Goal: Information Seeking & Learning: Find specific fact

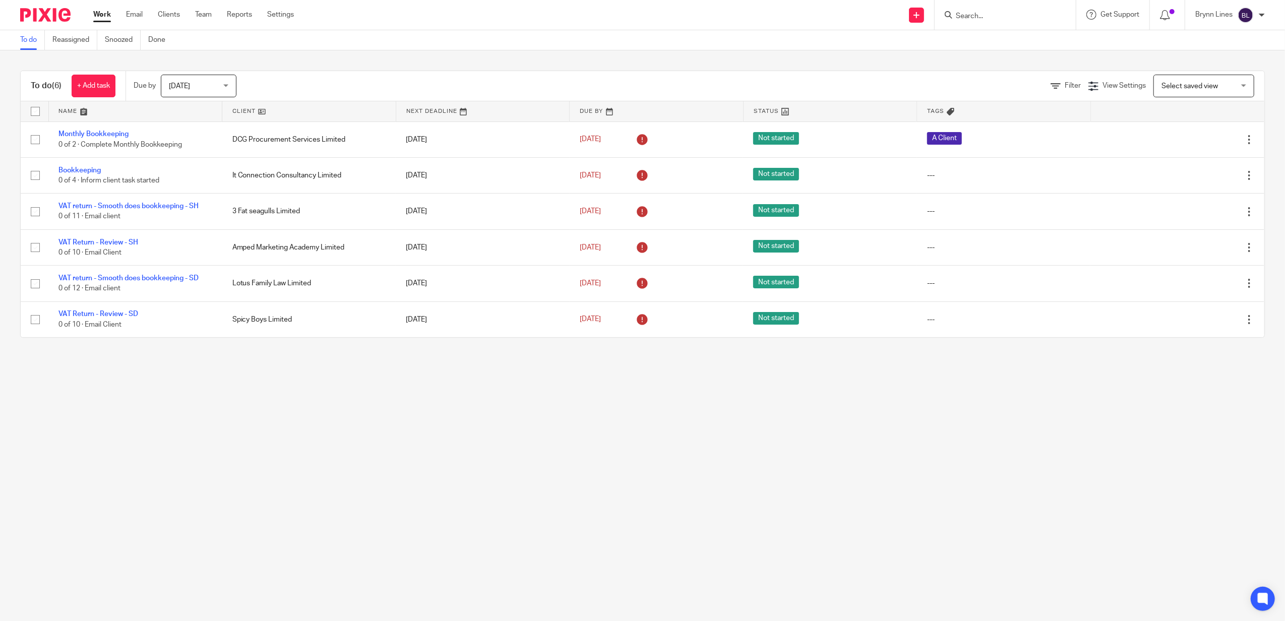
click at [1010, 17] on input "Search" at bounding box center [1000, 16] width 91 height 9
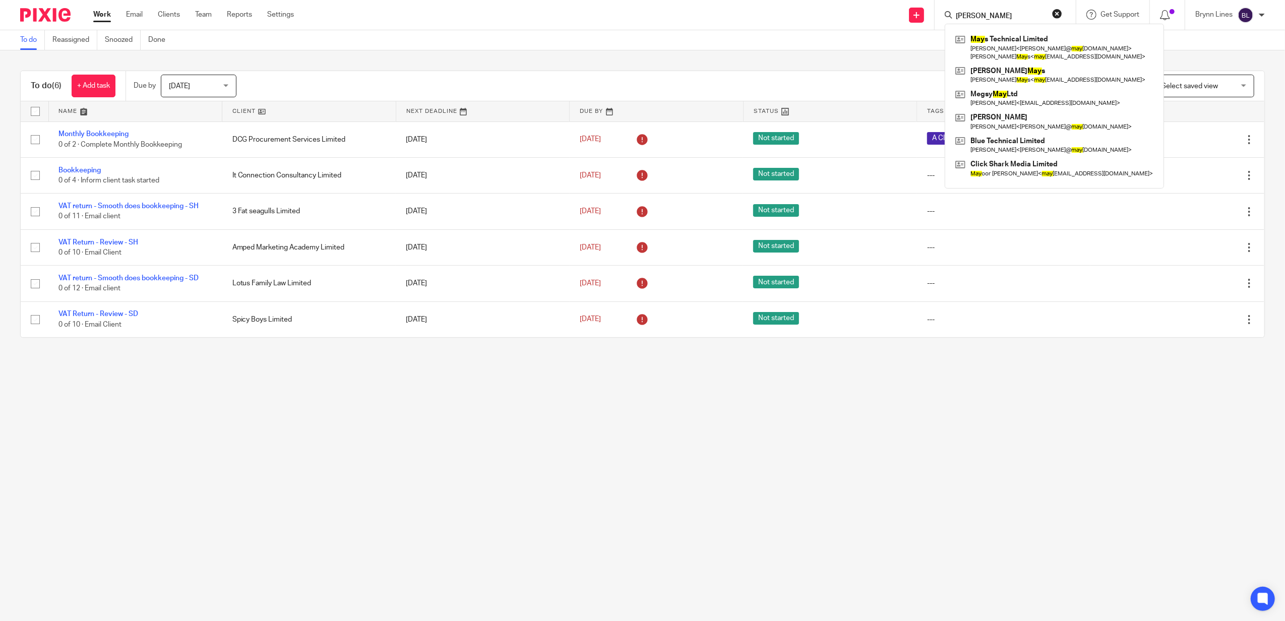
type input "MAYS"
click button "submit" at bounding box center [0, 0] width 0 height 0
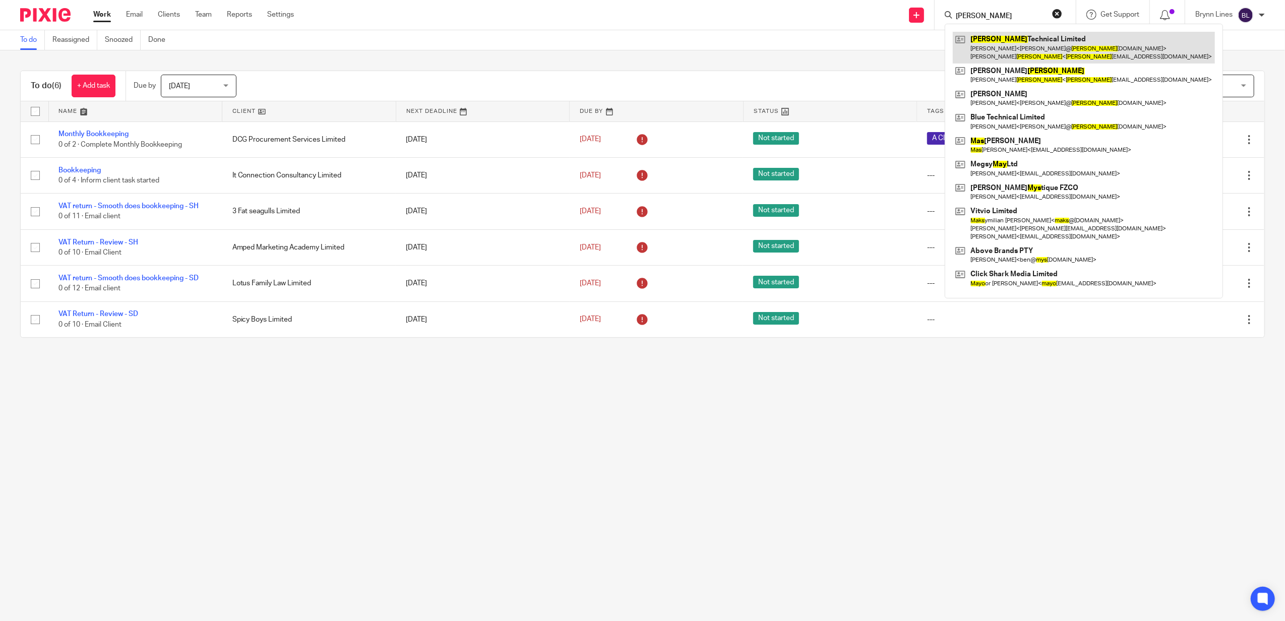
click at [1012, 43] on link at bounding box center [1084, 47] width 262 height 31
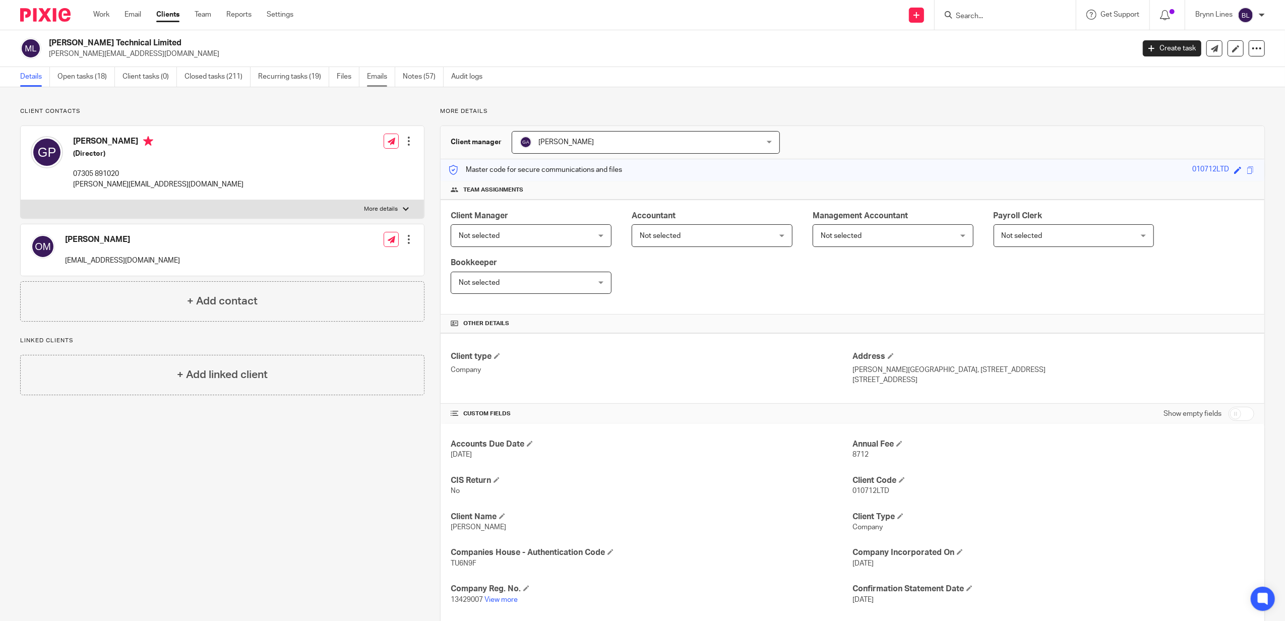
click at [377, 73] on link "Emails" at bounding box center [381, 77] width 28 height 20
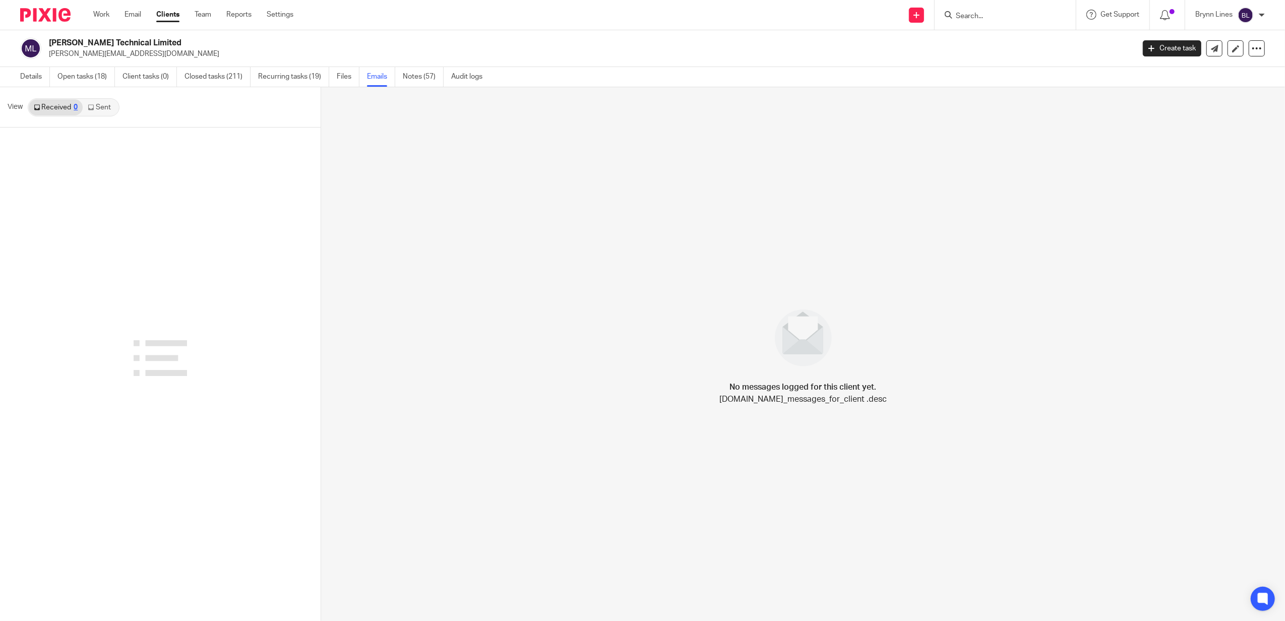
click at [100, 104] on link "Sent" at bounding box center [100, 107] width 35 height 16
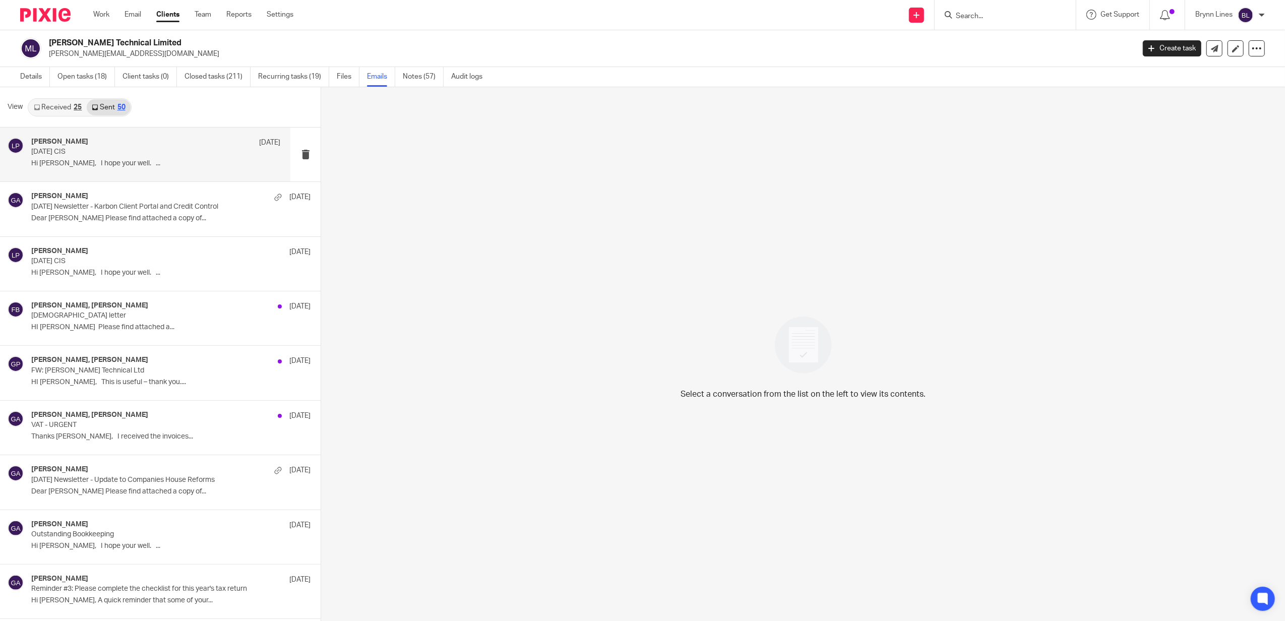
click at [134, 160] on p "Hi [PERSON_NAME], I hope your well. ..." at bounding box center [155, 163] width 249 height 9
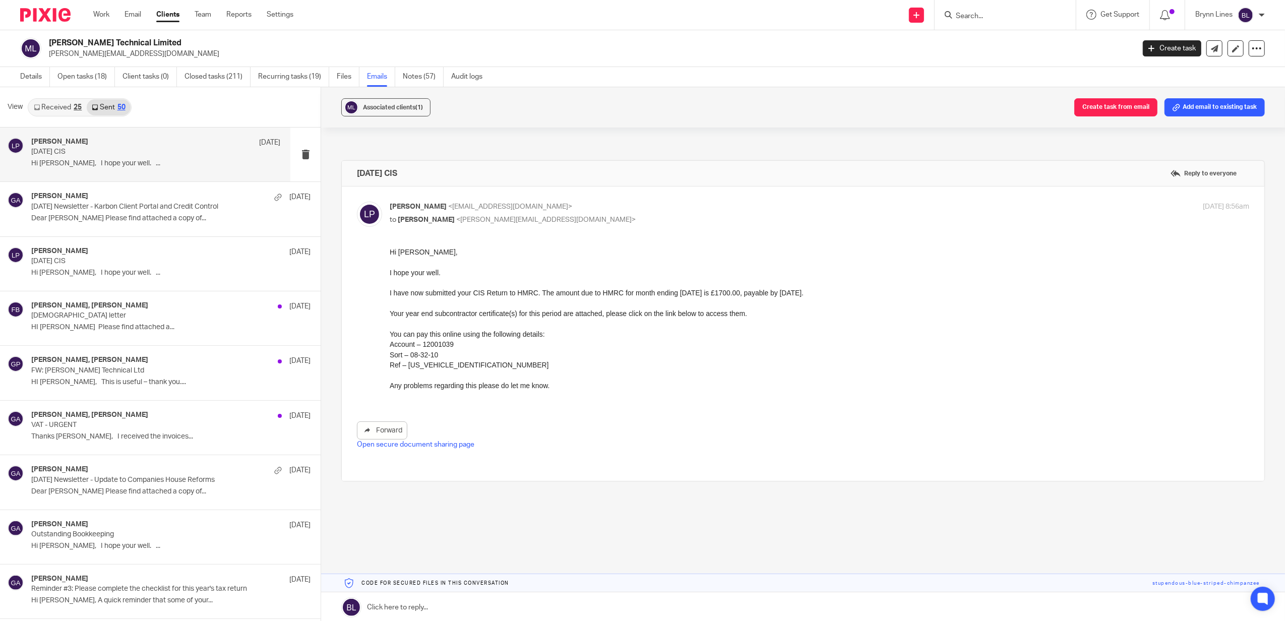
drag, startPoint x: 768, startPoint y: 497, endPoint x: 555, endPoint y: 395, distance: 236.2
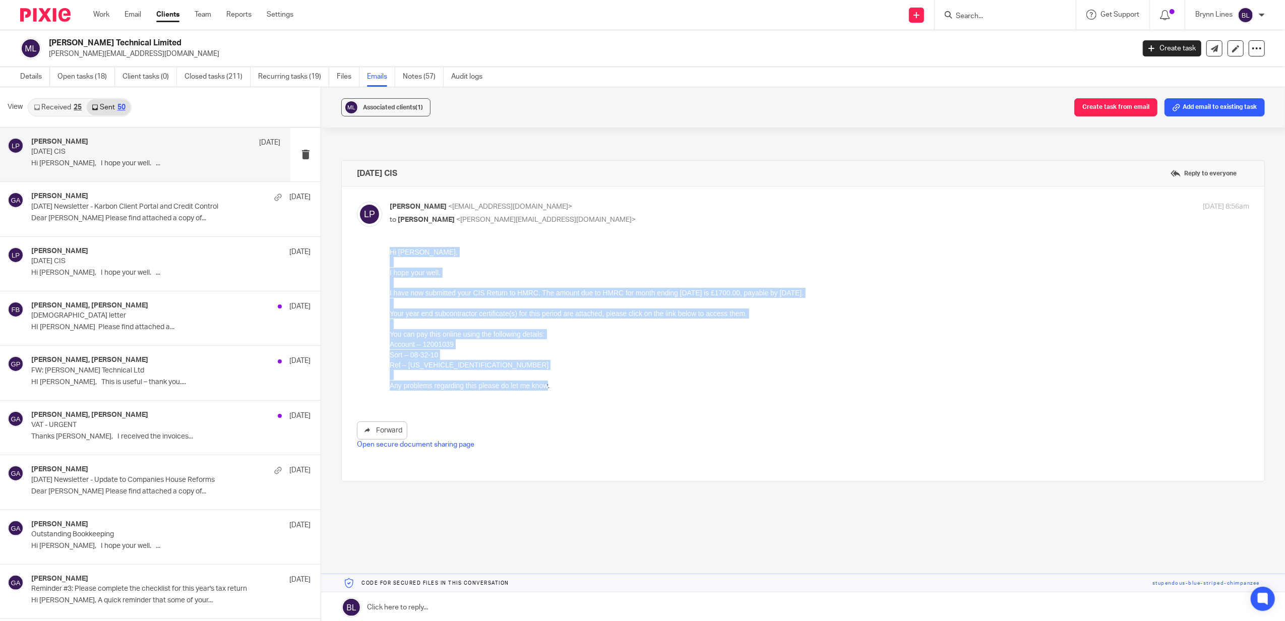
drag, startPoint x: 548, startPoint y: 381, endPoint x: 777, endPoint y: 483, distance: 250.9
click at [390, 246] on html "Hi [PERSON_NAME], I hope your well. I have now submitted your CIS Return to HMR…" at bounding box center [819, 323] width 859 height 154
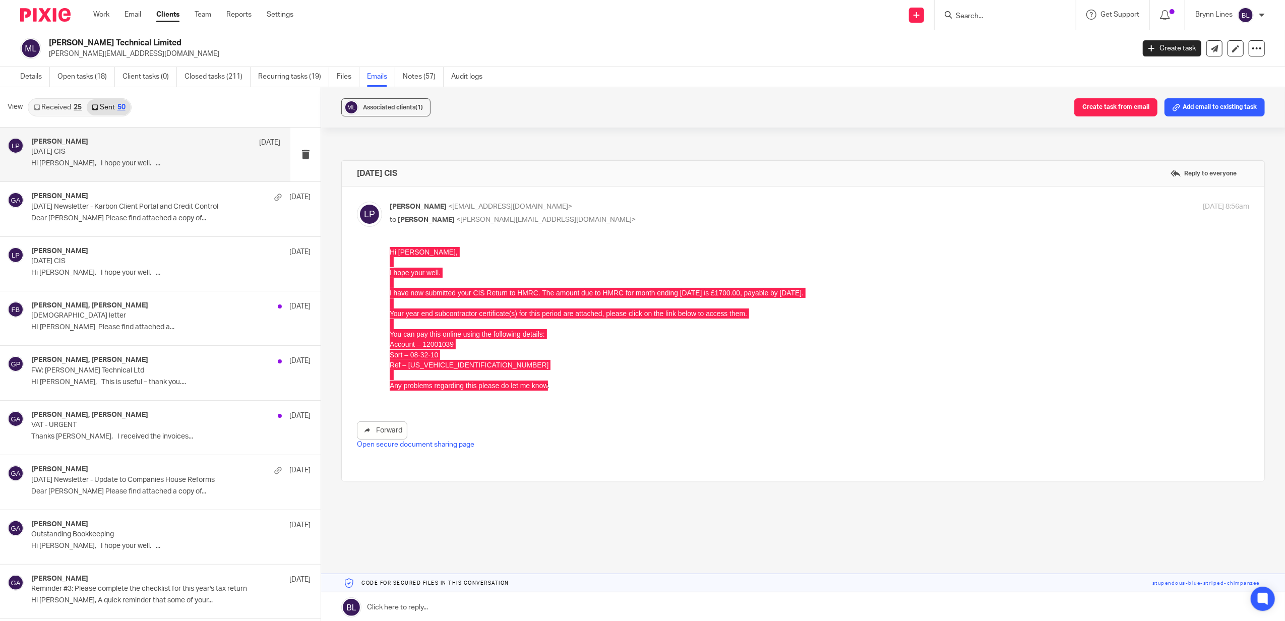
drag, startPoint x: 390, startPoint y: 247, endPoint x: 992, endPoint y: 440, distance: 632.0
click at [992, 440] on p "Open secure document sharing page" at bounding box center [803, 444] width 892 height 10
